Goal: Navigation & Orientation: Find specific page/section

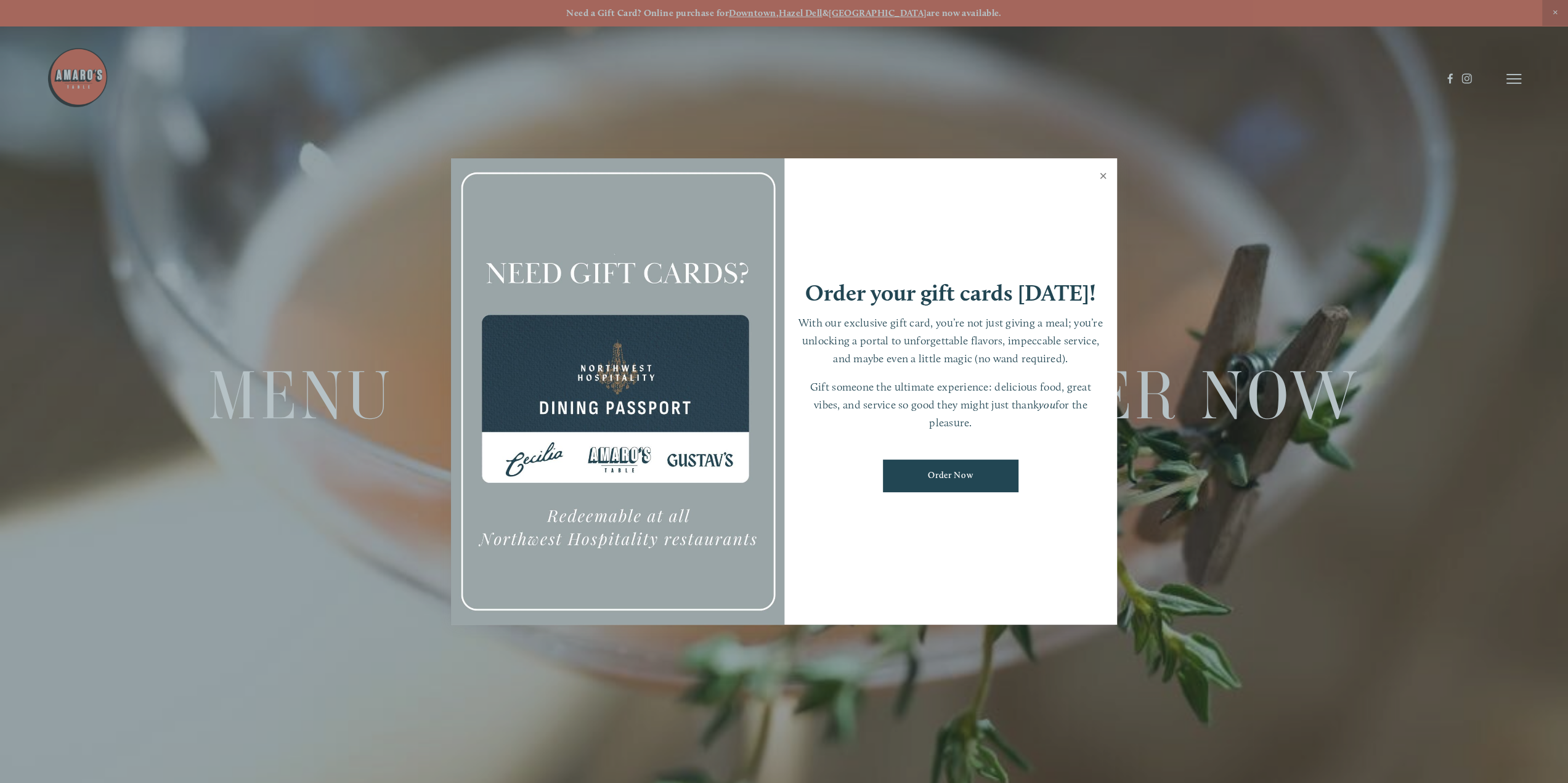
click at [1104, 174] on link "Close" at bounding box center [1103, 177] width 24 height 34
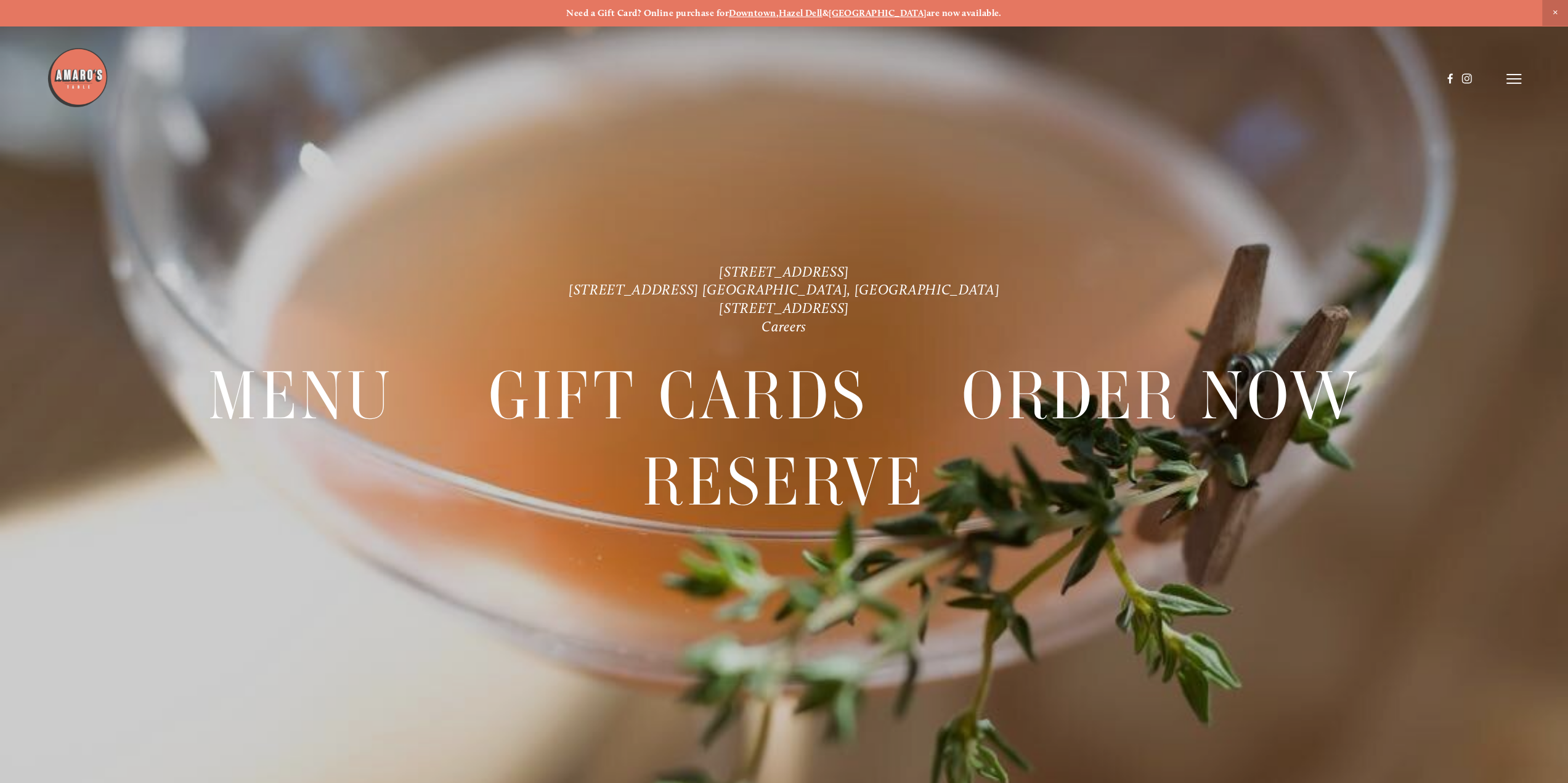
click at [1518, 79] on line at bounding box center [1513, 79] width 15 height 0
click at [1228, 80] on span "Menu" at bounding box center [1230, 78] width 25 height 12
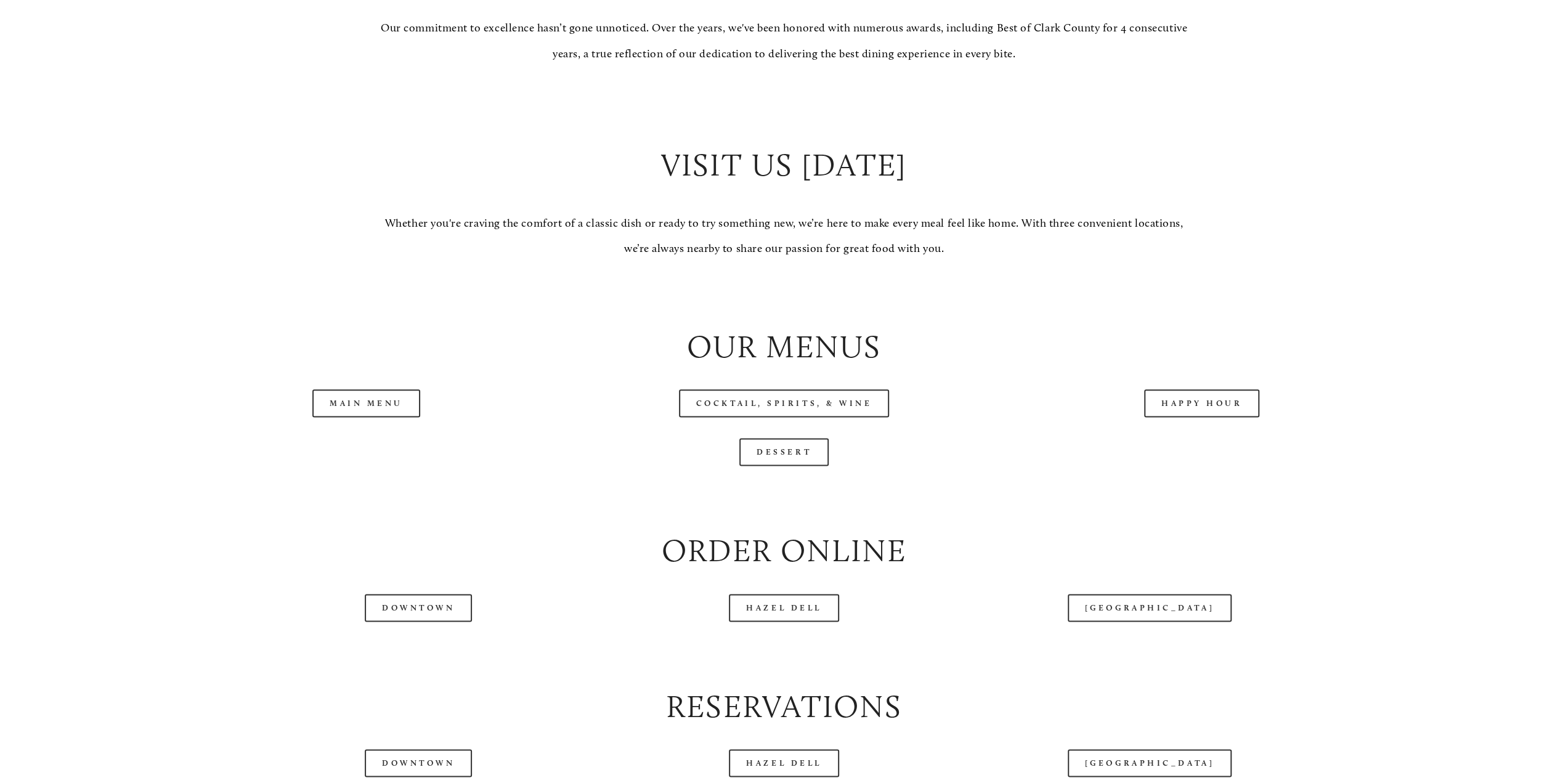
scroll to position [1479, 0]
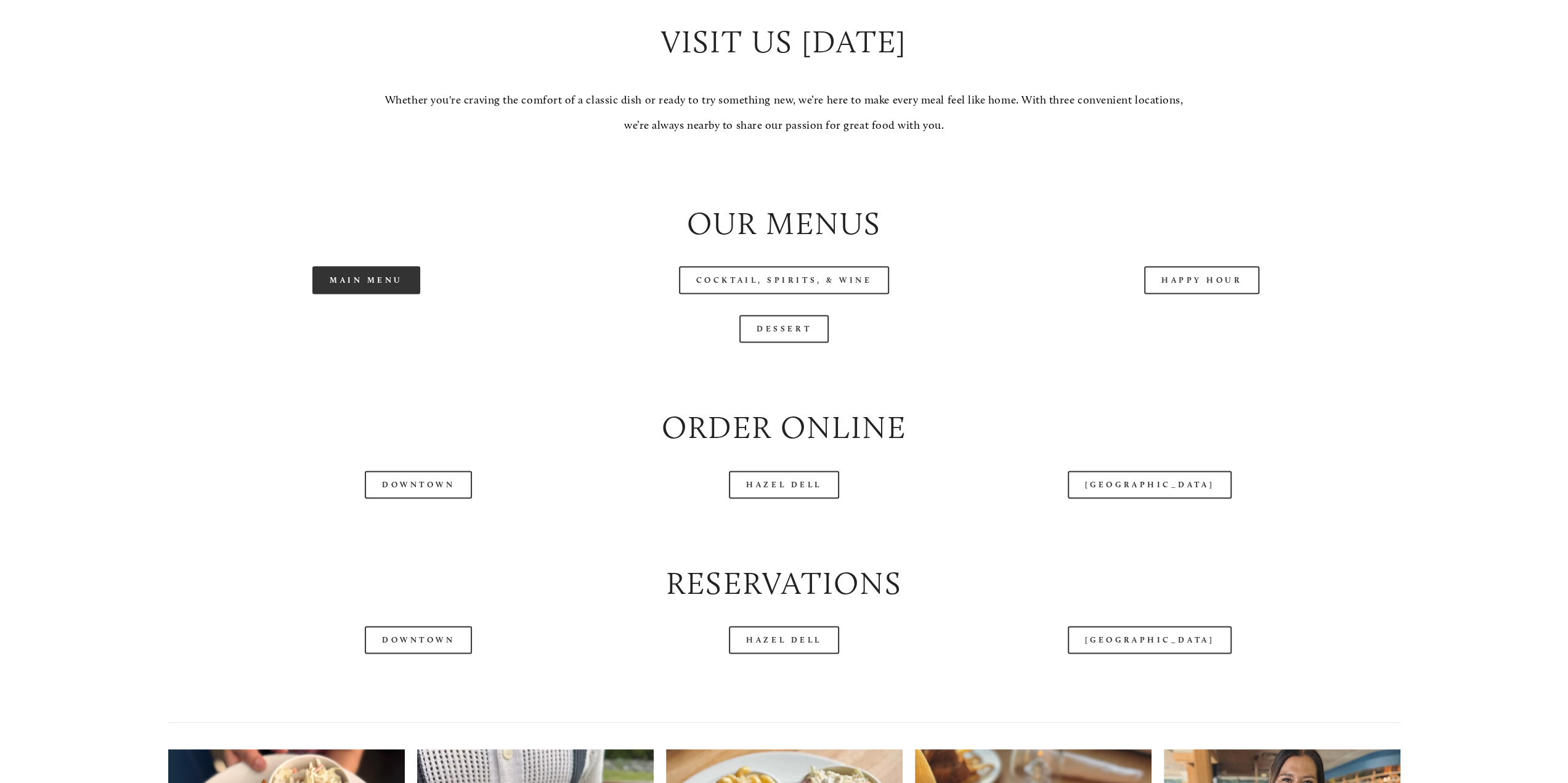
click at [376, 285] on link "Main Menu" at bounding box center [366, 280] width 108 height 28
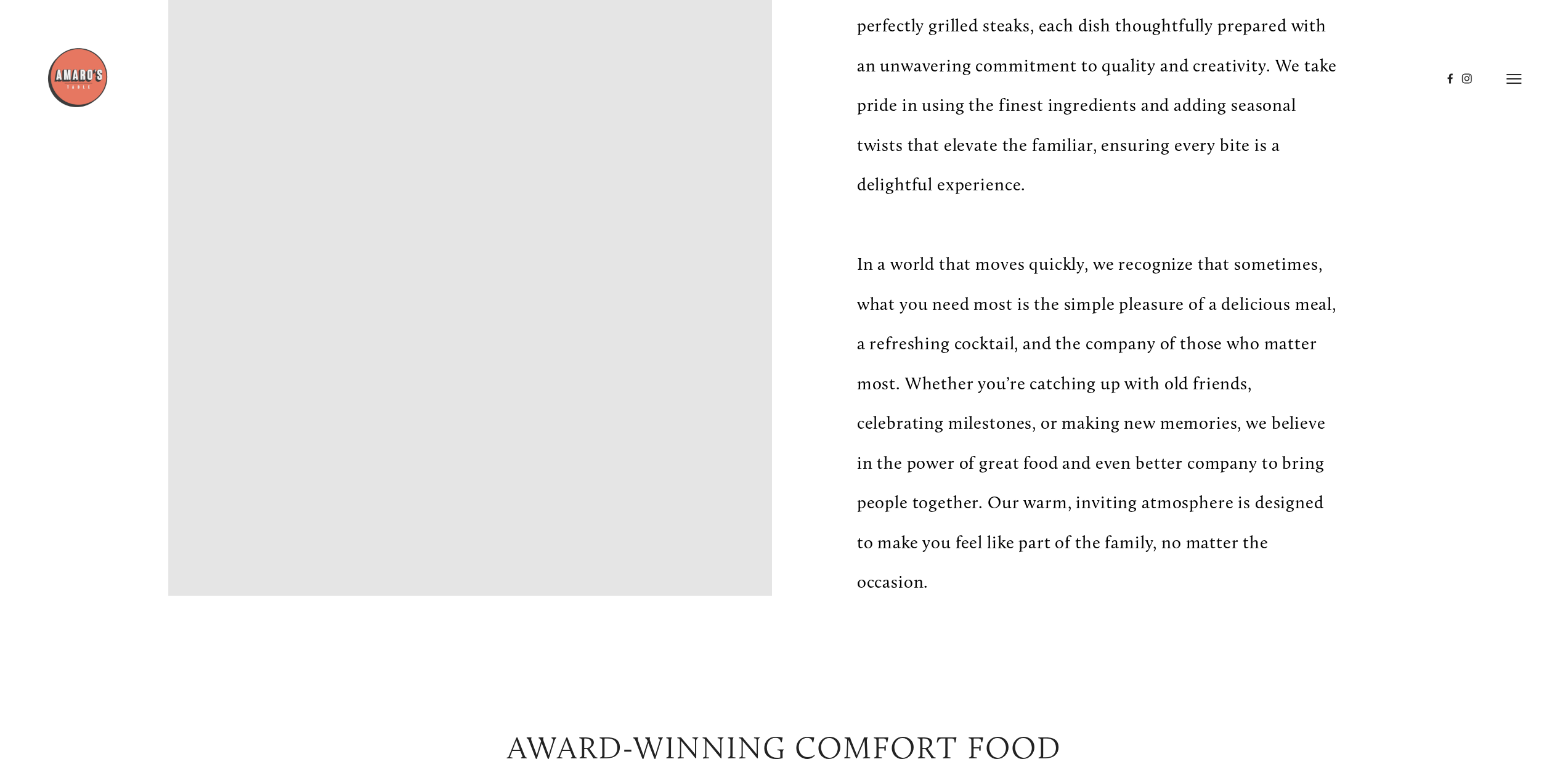
scroll to position [493, 0]
